Goal: Find specific page/section: Find specific page/section

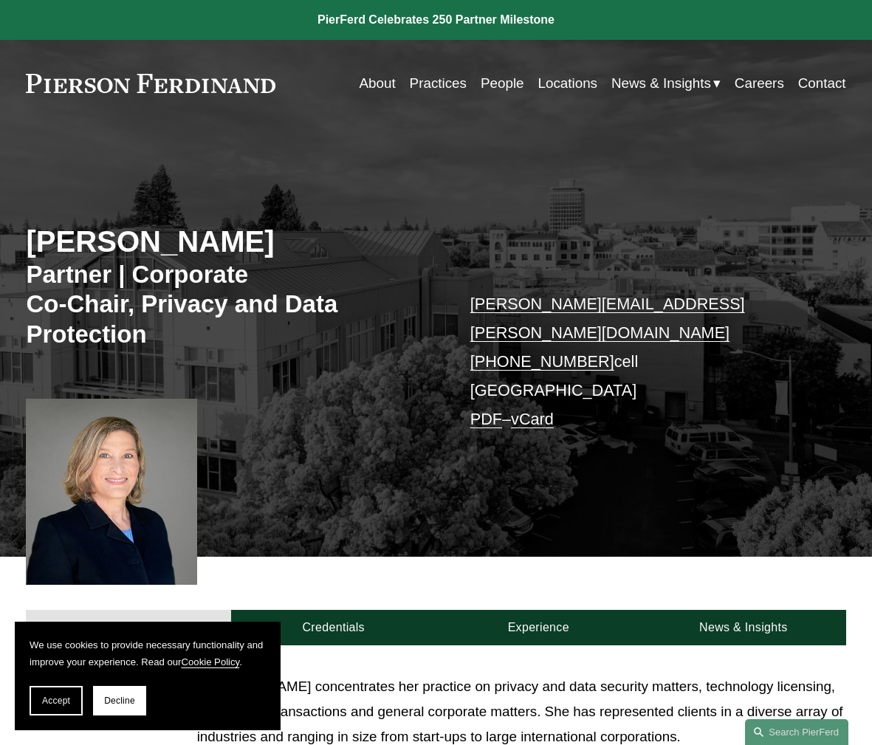
click at [79, 465] on div at bounding box center [111, 492] width 171 height 186
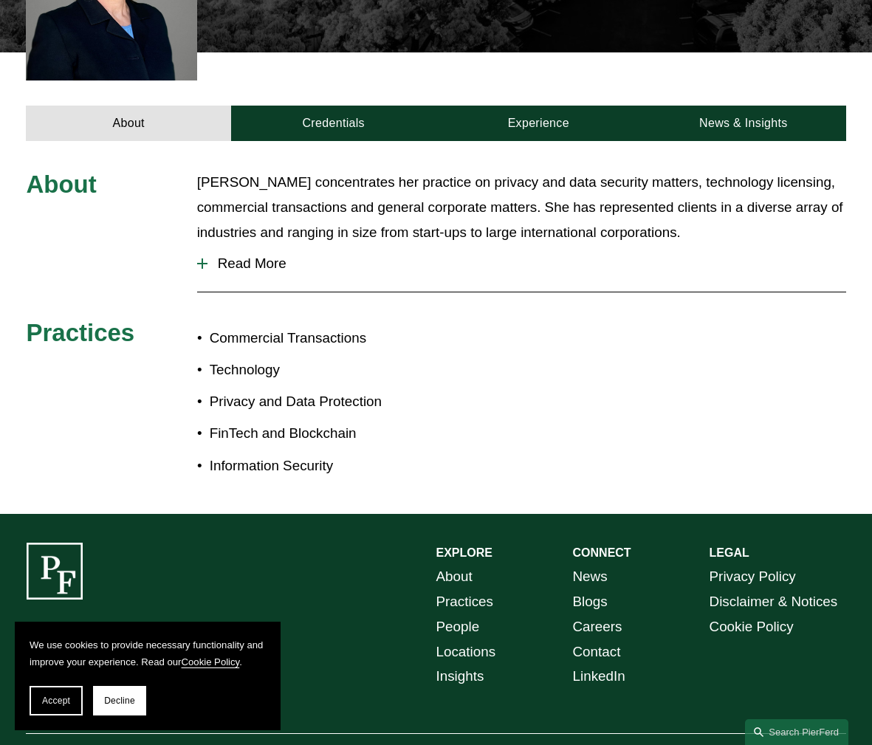
scroll to position [488, 0]
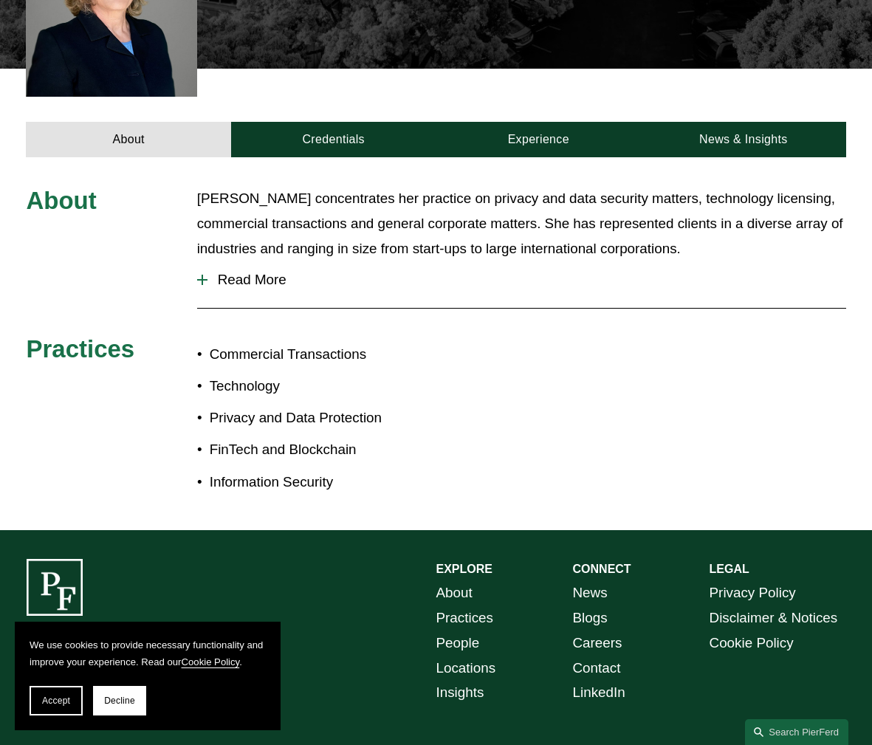
click at [267, 281] on span "Read More" at bounding box center [527, 280] width 639 height 16
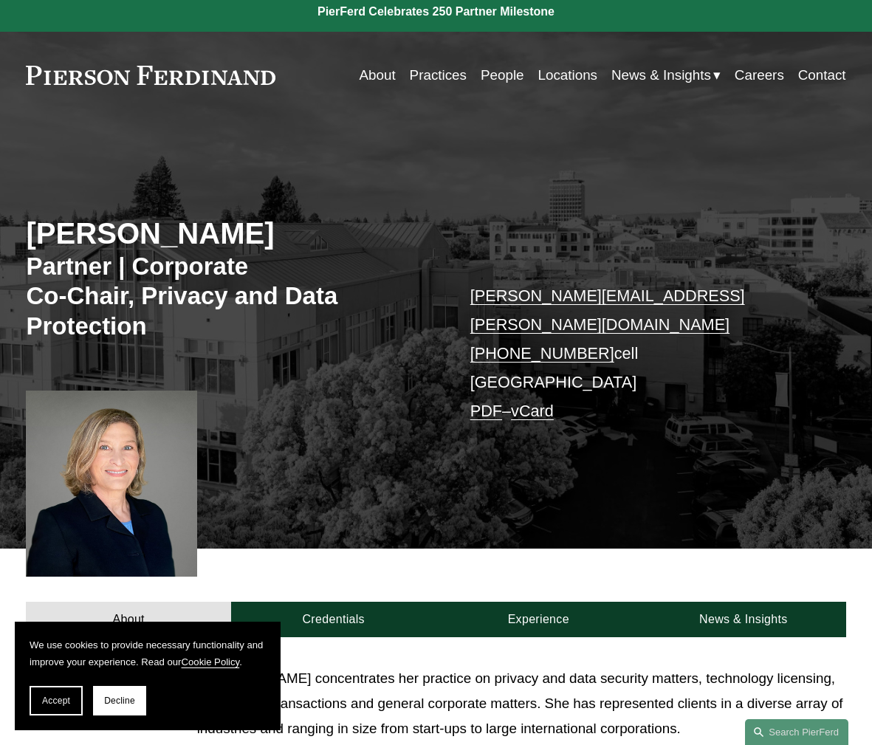
scroll to position [0, 0]
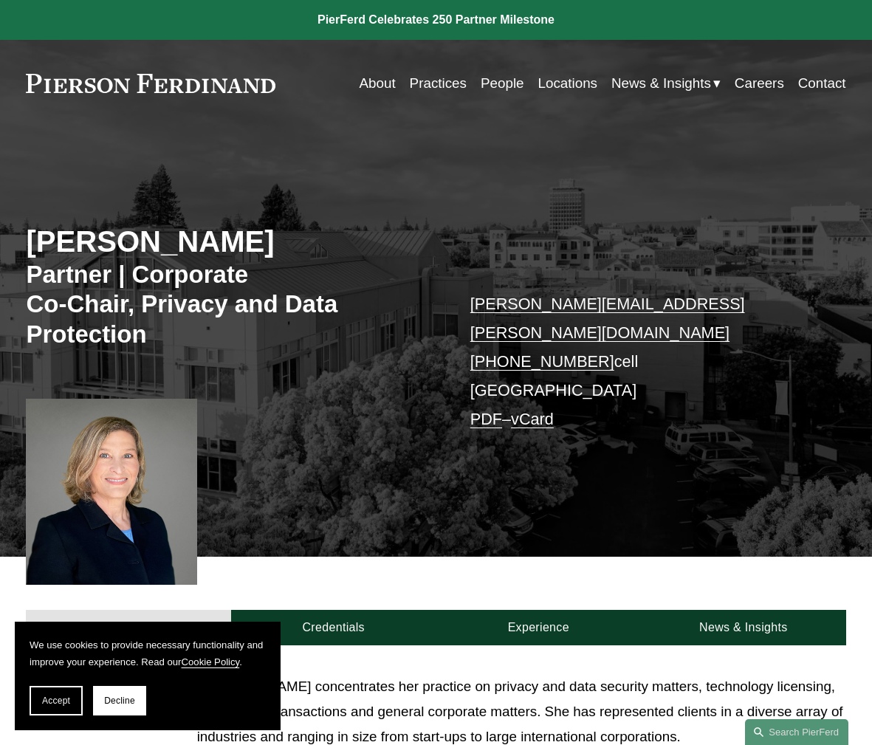
click at [499, 93] on link "People" at bounding box center [503, 83] width 44 height 28
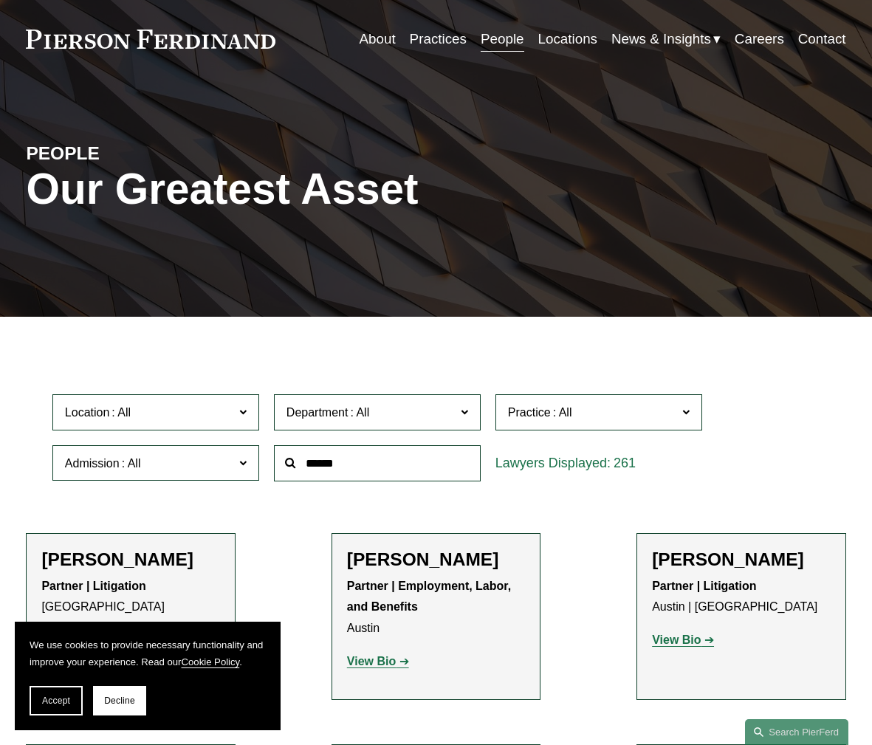
scroll to position [103, 0]
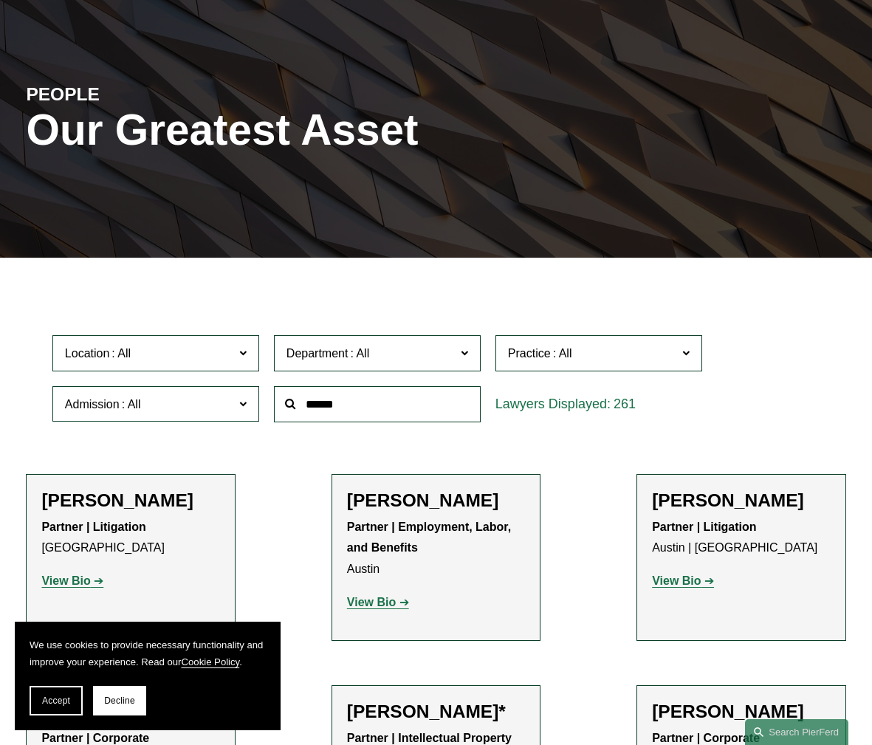
click at [388, 412] on input "text" at bounding box center [377, 404] width 207 height 36
type input "******"
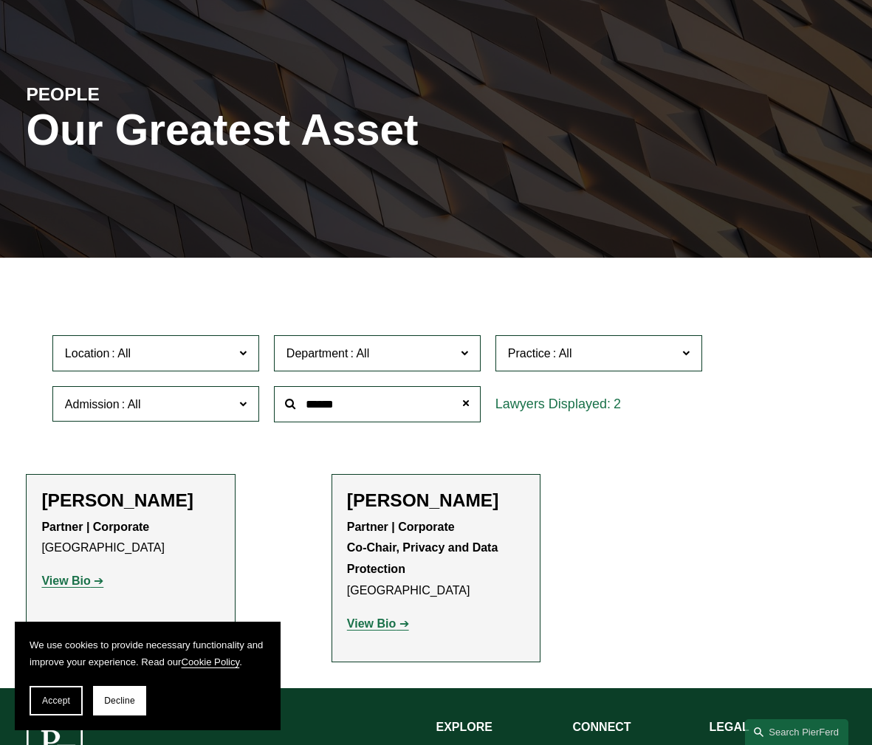
scroll to position [335, 0]
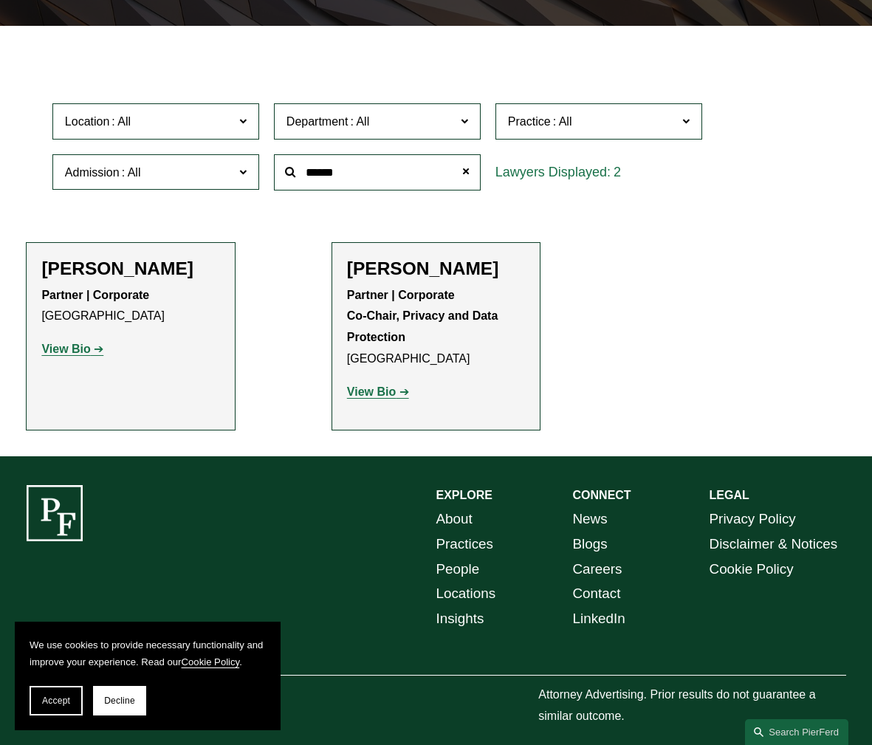
click at [83, 355] on strong "View Bio" at bounding box center [65, 349] width 49 height 13
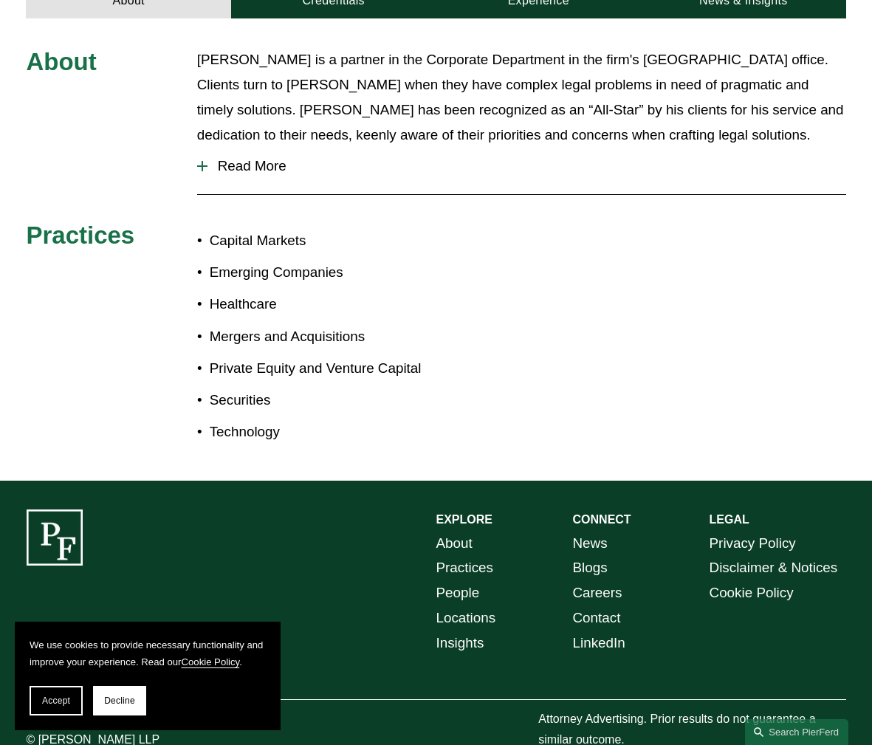
scroll to position [586, 0]
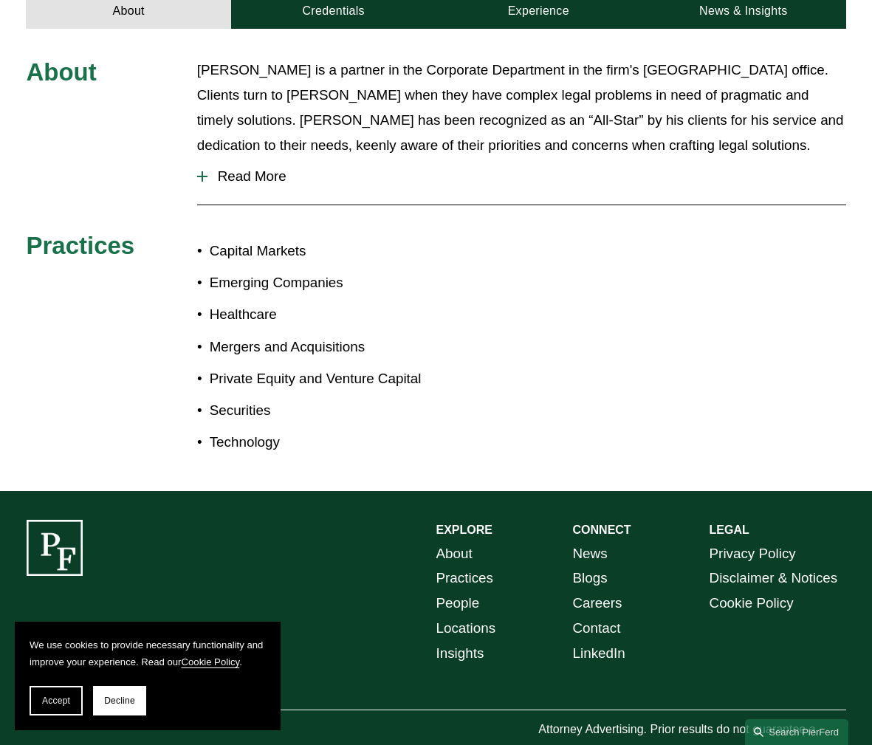
click at [281, 168] on span "Read More" at bounding box center [527, 176] width 639 height 16
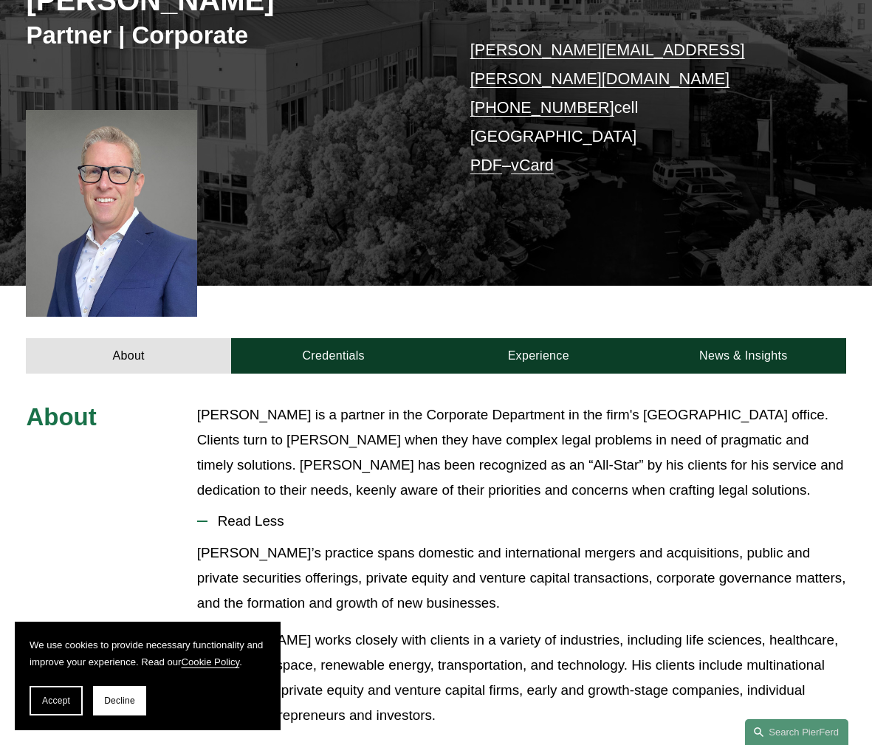
scroll to position [219, 0]
